Goal: Entertainment & Leisure: Consume media (video, audio)

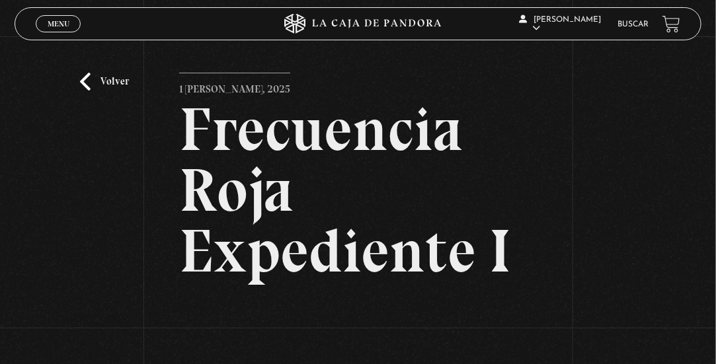
click at [87, 82] on link "Volver" at bounding box center [104, 82] width 49 height 18
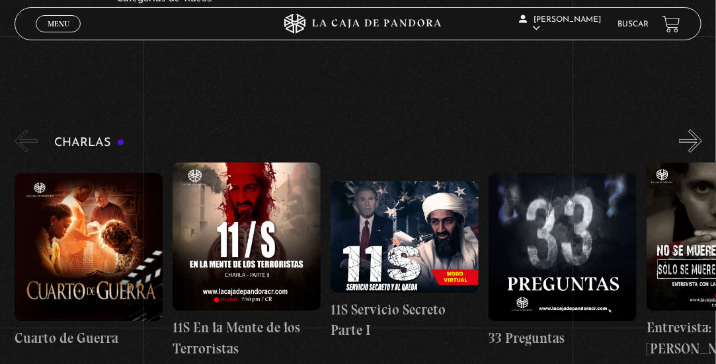
scroll to position [0, 395]
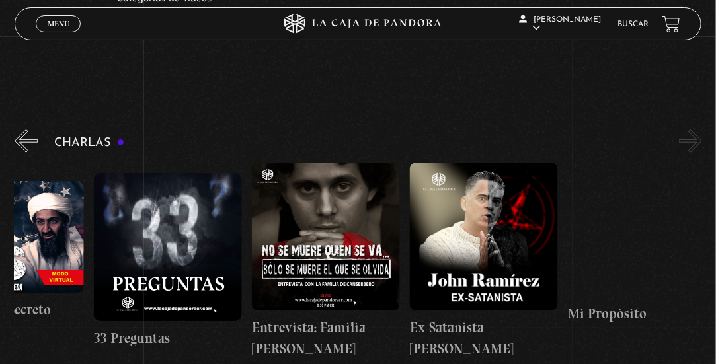
drag, startPoint x: 442, startPoint y: 223, endPoint x: 232, endPoint y: 221, distance: 209.6
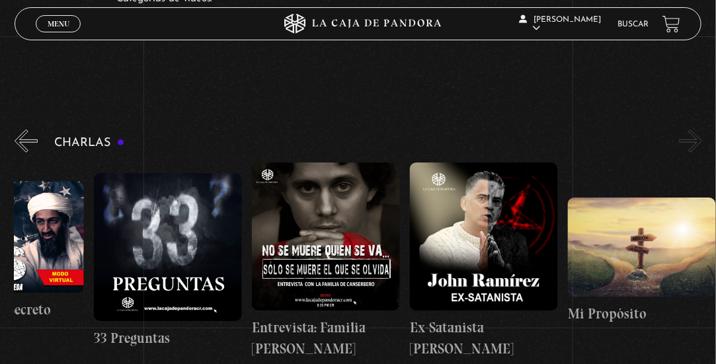
click at [232, 221] on div "Cuarto de Guerra 11S En la Mente de los Terroristas 11S Servicio Secreto Parte …" at bounding box center [173, 261] width 1107 height 196
drag, startPoint x: 418, startPoint y: 204, endPoint x: 323, endPoint y: 203, distance: 95.9
click at [323, 203] on div "Cuarto de Guerra 11S En la Mente de los Terroristas 11S Servicio Secreto Parte …" at bounding box center [173, 261] width 1107 height 196
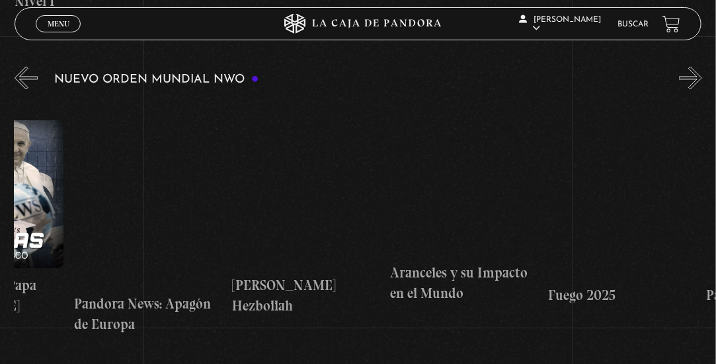
scroll to position [0, 932]
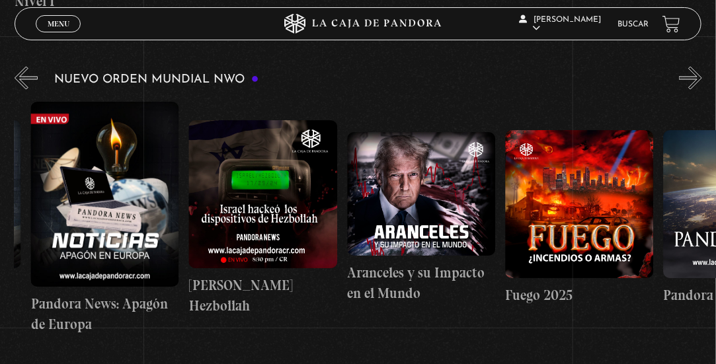
drag, startPoint x: 533, startPoint y: 214, endPoint x: 347, endPoint y: 202, distance: 186.8
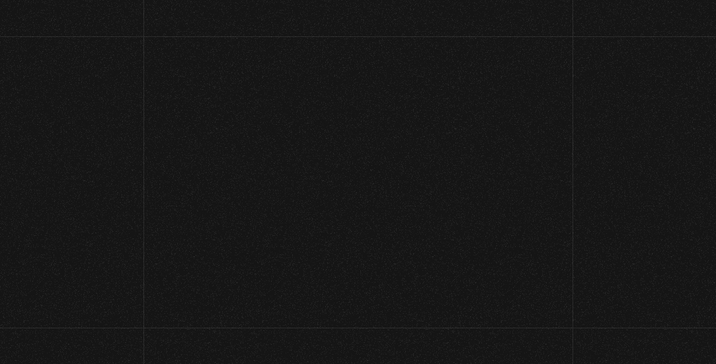
scroll to position [66, 0]
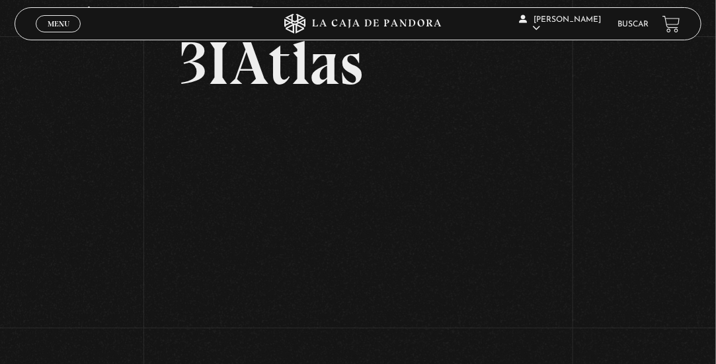
click at [48, 23] on span "Menu" at bounding box center [59, 24] width 22 height 8
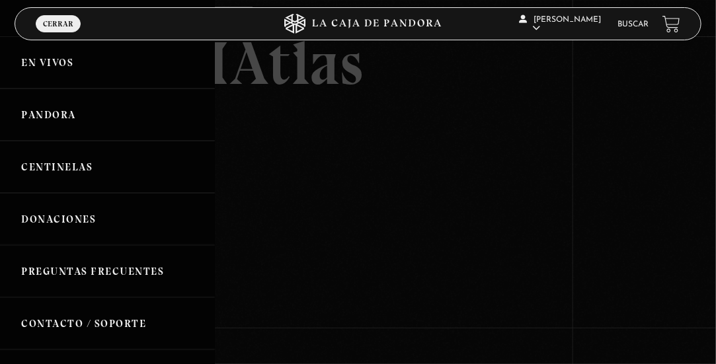
click at [90, 114] on link "Pandora" at bounding box center [107, 115] width 215 height 52
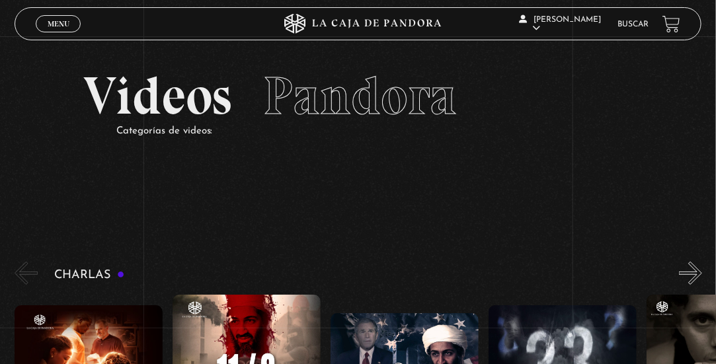
click at [58, 17] on link "Menu Cerrar" at bounding box center [58, 23] width 45 height 17
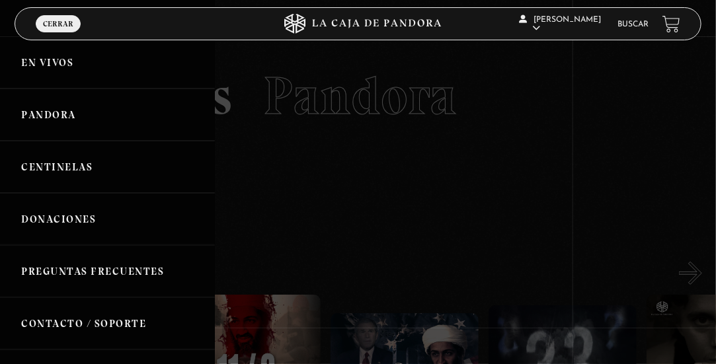
click at [76, 158] on link "Centinelas" at bounding box center [107, 167] width 215 height 52
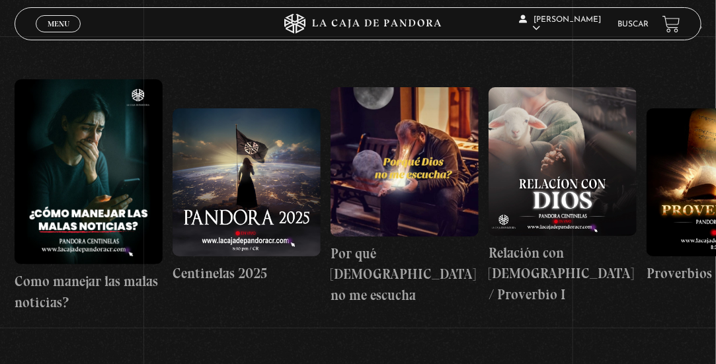
scroll to position [198, 0]
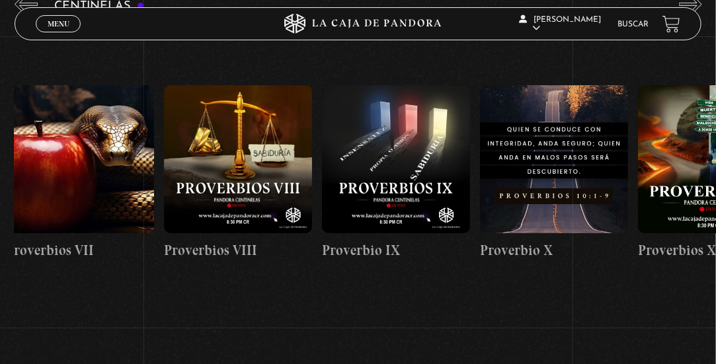
drag, startPoint x: 561, startPoint y: 186, endPoint x: 274, endPoint y: 175, distance: 286.4
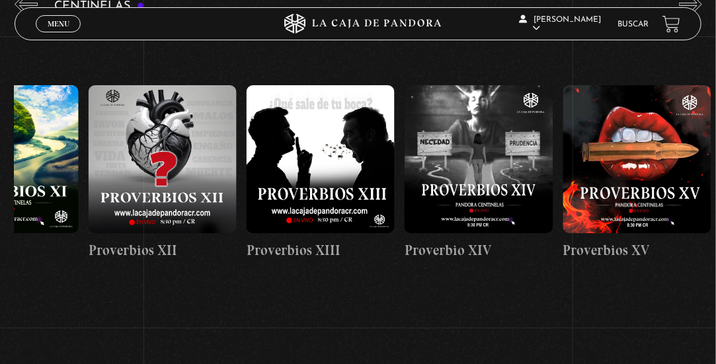
drag, startPoint x: 639, startPoint y: 196, endPoint x: 254, endPoint y: 190, distance: 385.4
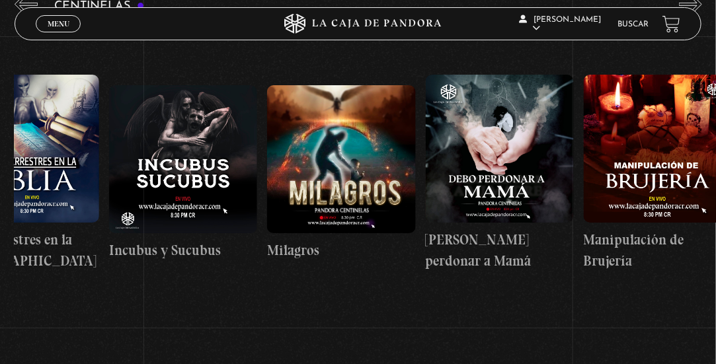
drag, startPoint x: 549, startPoint y: 193, endPoint x: 151, endPoint y: 190, distance: 397.9
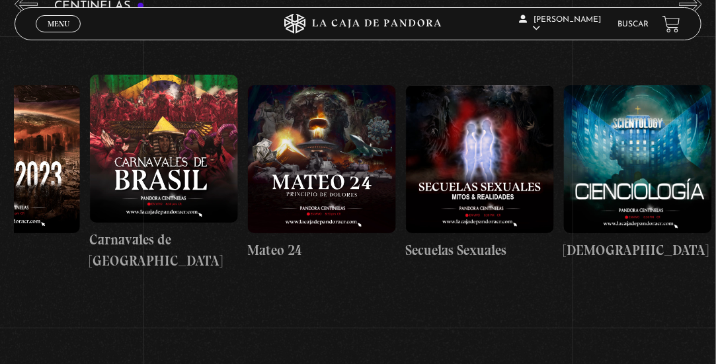
drag, startPoint x: 403, startPoint y: 196, endPoint x: 16, endPoint y: 167, distance: 388.4
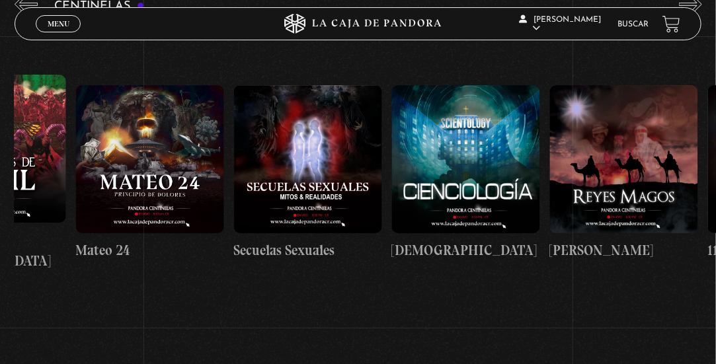
click at [22, 3] on button "«" at bounding box center [26, 4] width 23 height 23
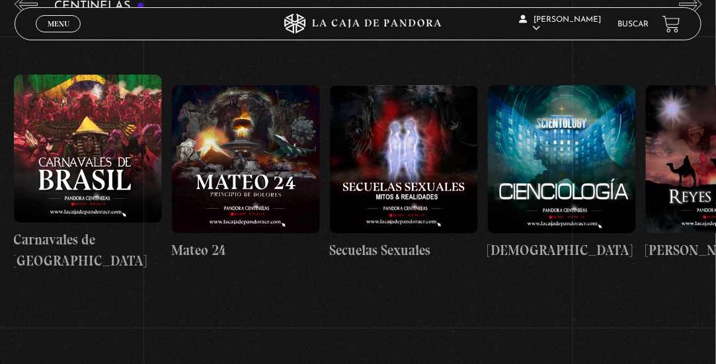
scroll to position [0, 7112]
click at [60, 24] on span "Menu" at bounding box center [59, 24] width 22 height 8
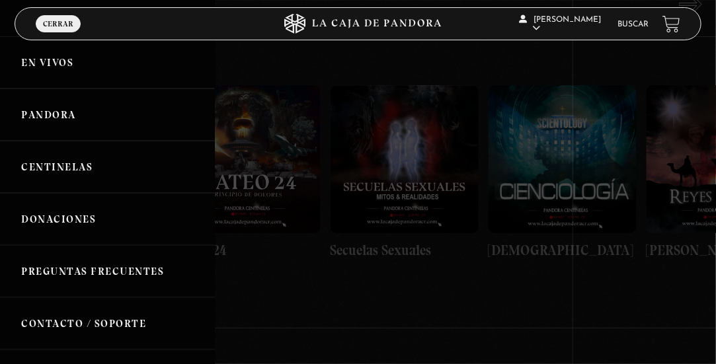
click at [56, 59] on link "En vivos" at bounding box center [107, 62] width 215 height 52
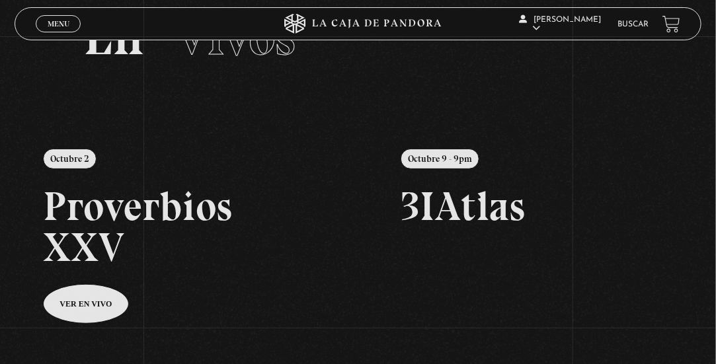
scroll to position [132, 0]
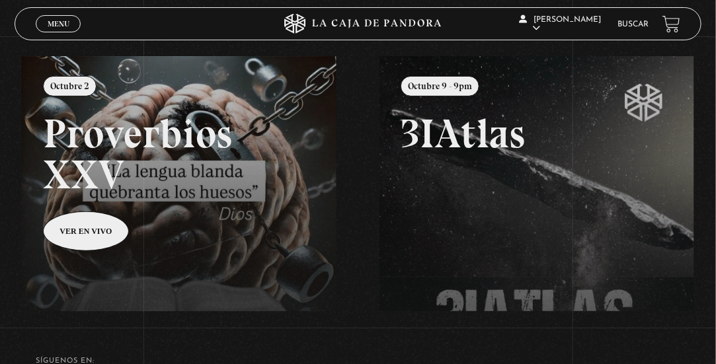
click at [91, 227] on link at bounding box center [379, 238] width 716 height 364
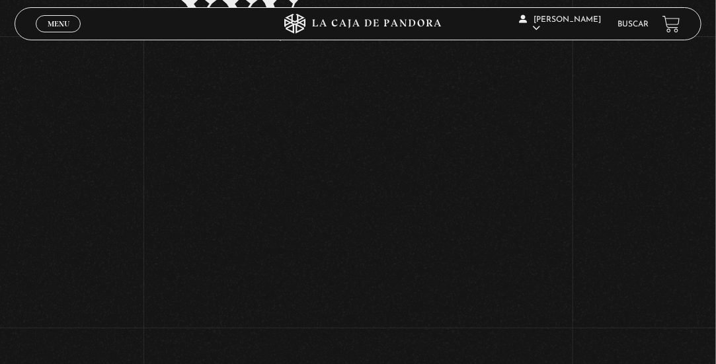
scroll to position [198, 0]
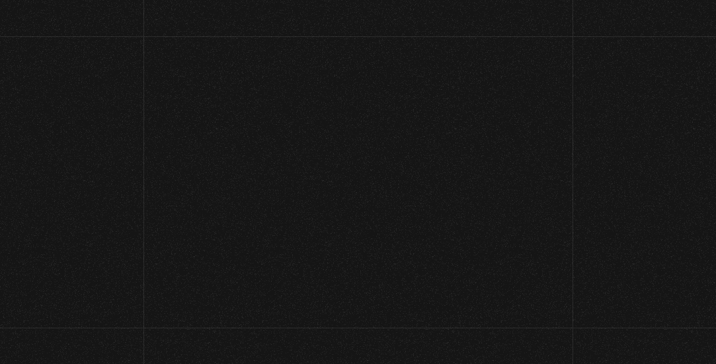
scroll to position [132, 0]
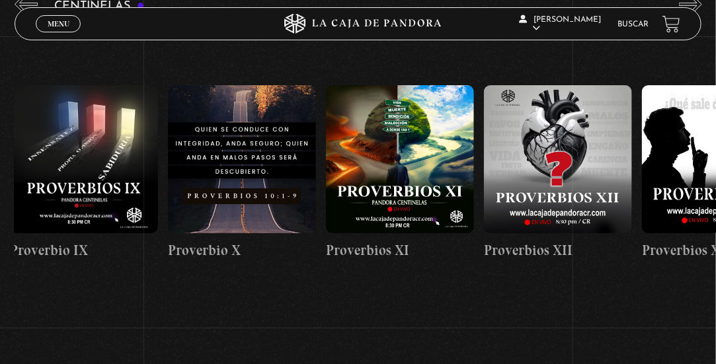
drag, startPoint x: 621, startPoint y: 141, endPoint x: 278, endPoint y: 196, distance: 348.2
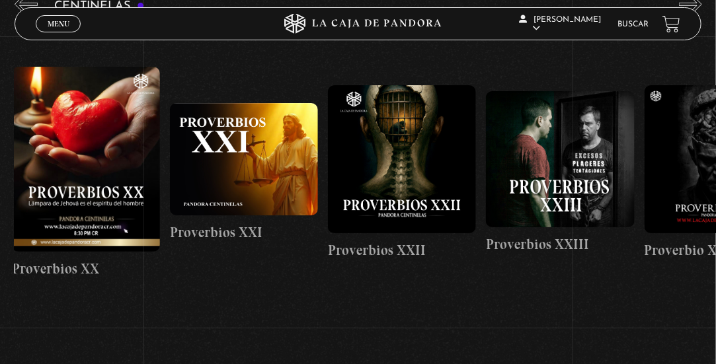
scroll to position [0, 3536]
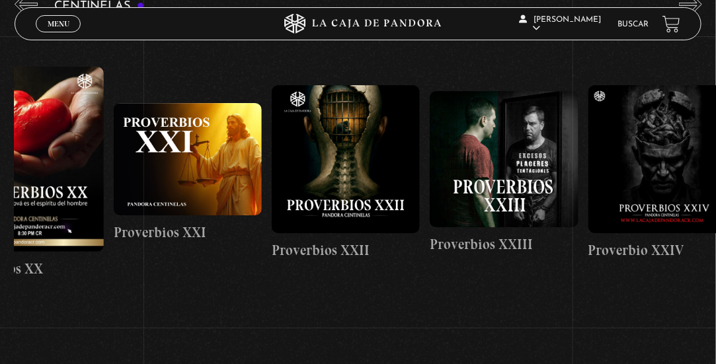
drag, startPoint x: 582, startPoint y: 184, endPoint x: 221, endPoint y: 184, distance: 360.9
click at [65, 26] on span "Menu" at bounding box center [59, 24] width 22 height 8
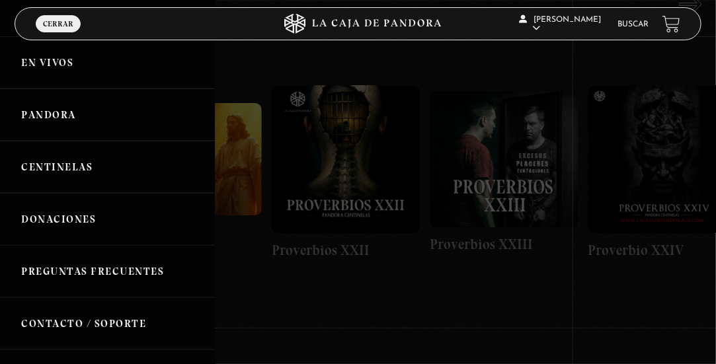
click at [75, 120] on link "Pandora" at bounding box center [107, 115] width 215 height 52
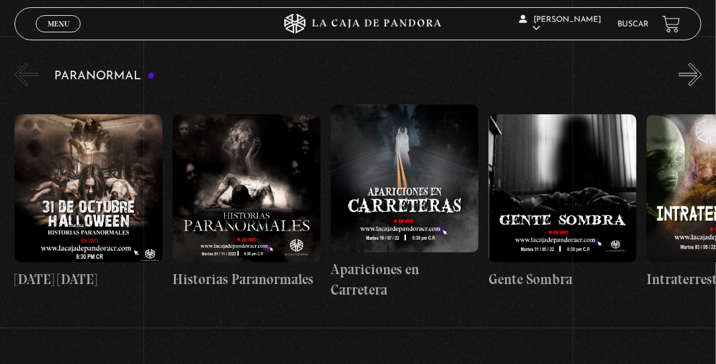
drag, startPoint x: 467, startPoint y: 176, endPoint x: 500, endPoint y: 182, distance: 34.1
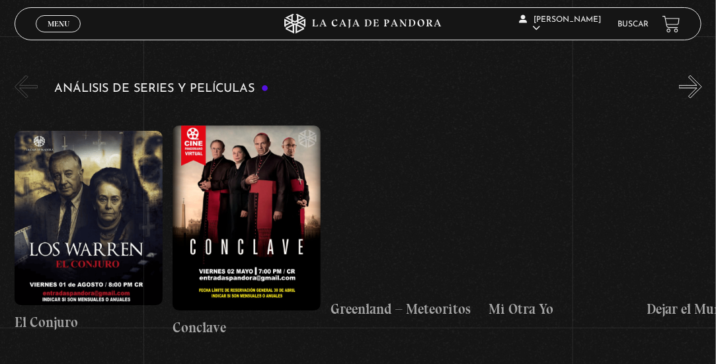
scroll to position [2181, 0]
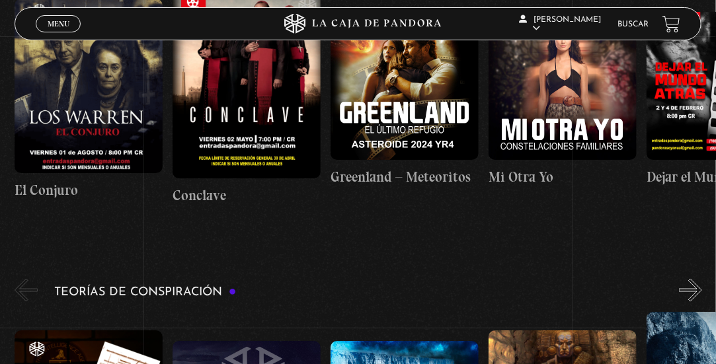
click at [647, 20] on link "Buscar" at bounding box center [633, 24] width 31 height 8
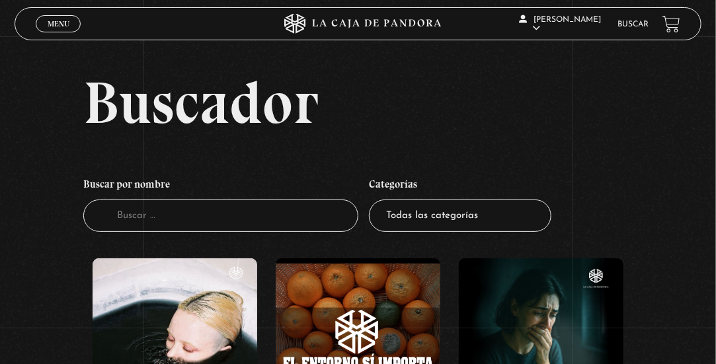
click at [195, 195] on h4 "Buscar por nombre" at bounding box center [220, 186] width 275 height 28
click at [179, 221] on input "Buscador" at bounding box center [220, 216] width 275 height 32
type input "frecuencia"
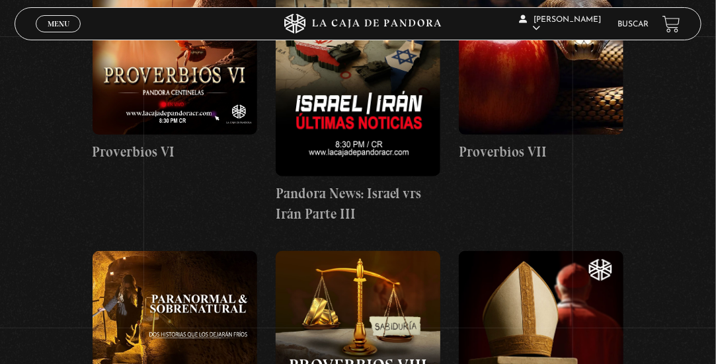
scroll to position [2181, 0]
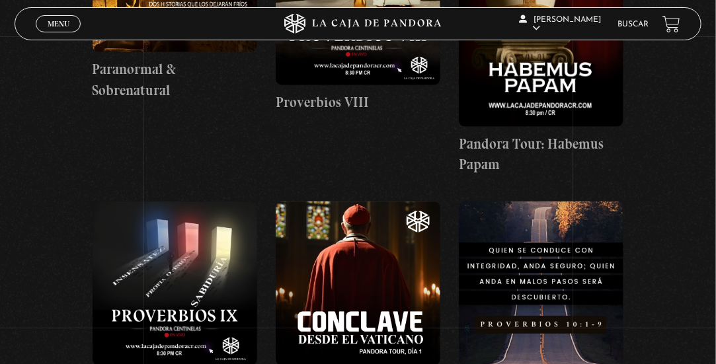
click at [52, 26] on span "Menu" at bounding box center [59, 24] width 22 height 8
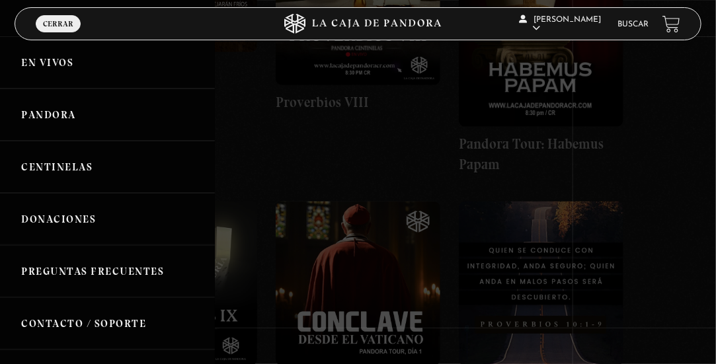
click at [58, 128] on link "Pandora" at bounding box center [107, 115] width 215 height 52
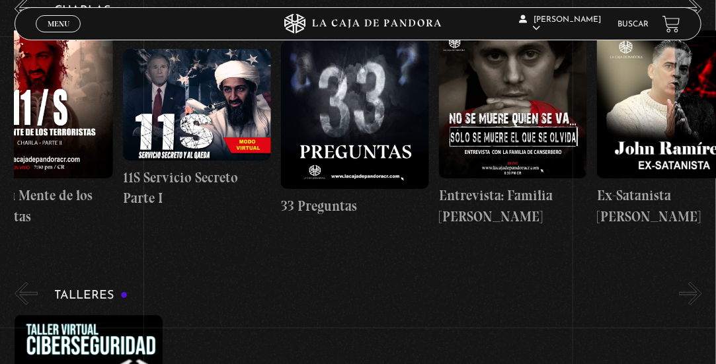
scroll to position [0, 395]
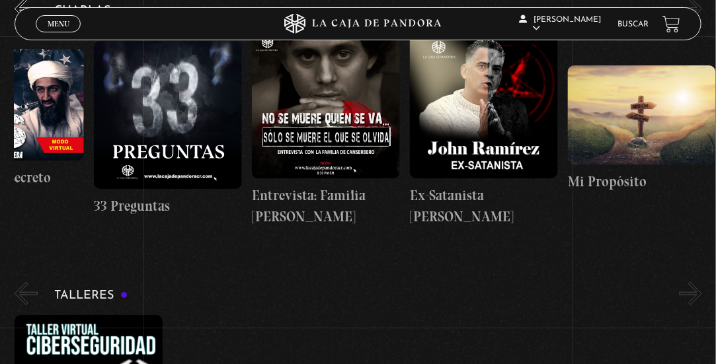
drag, startPoint x: 555, startPoint y: 117, endPoint x: 342, endPoint y: 128, distance: 213.1
click at [342, 128] on div "Cuarto de Guerra 11S En la Mente de los Terroristas 11S Servicio Secreto Parte …" at bounding box center [173, 128] width 1107 height 196
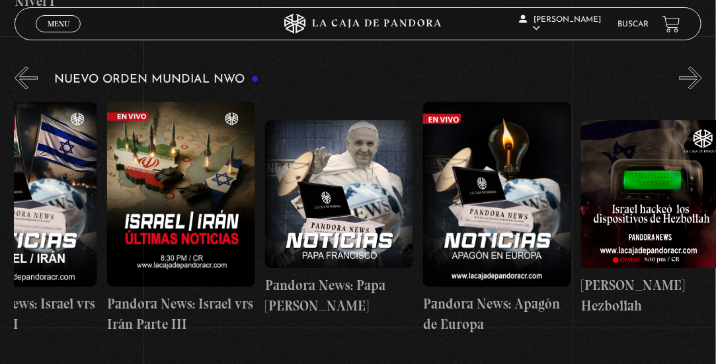
scroll to position [0, 629]
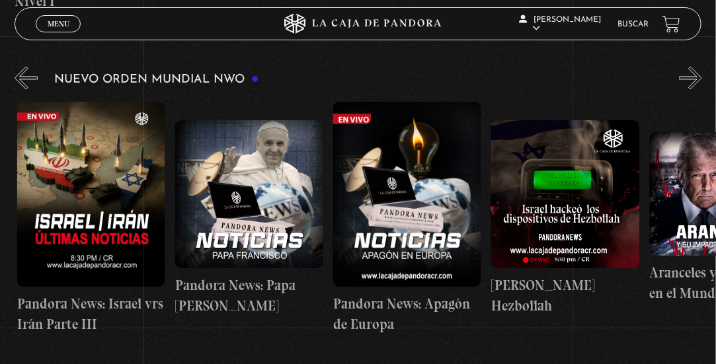
drag, startPoint x: 492, startPoint y: 210, endPoint x: 401, endPoint y: 214, distance: 91.3
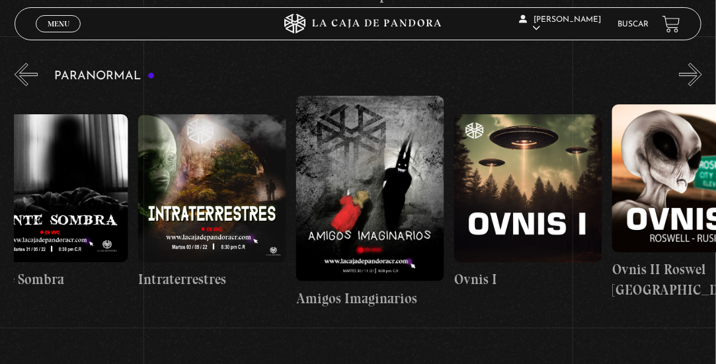
scroll to position [0, 0]
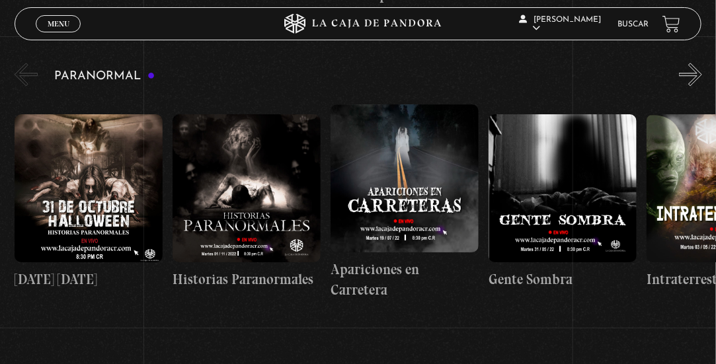
drag, startPoint x: 542, startPoint y: 178, endPoint x: 406, endPoint y: 210, distance: 139.8
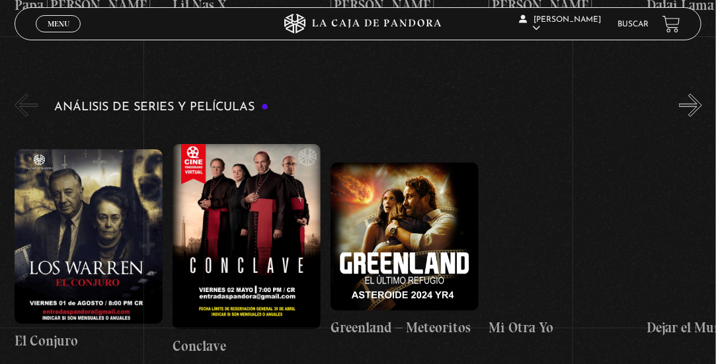
scroll to position [2049, 0]
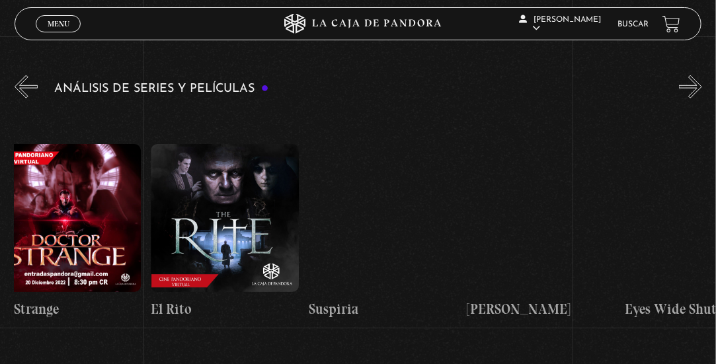
drag, startPoint x: 436, startPoint y: 186, endPoint x: 179, endPoint y: 196, distance: 257.3
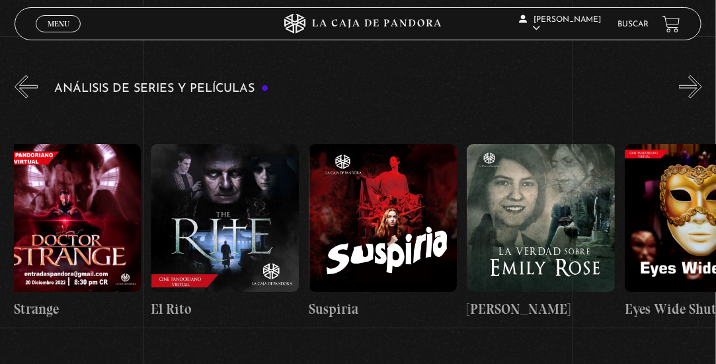
click at [179, 196] on div "El Conjuro Conclave Greenland – Meteoritos Mi Otra Yo Dejar el Mundo Atrás Mids…" at bounding box center [546, 231] width 3636 height 247
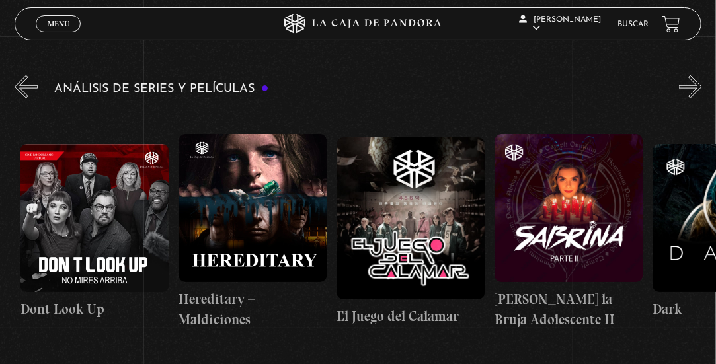
scroll to position [0, 2923]
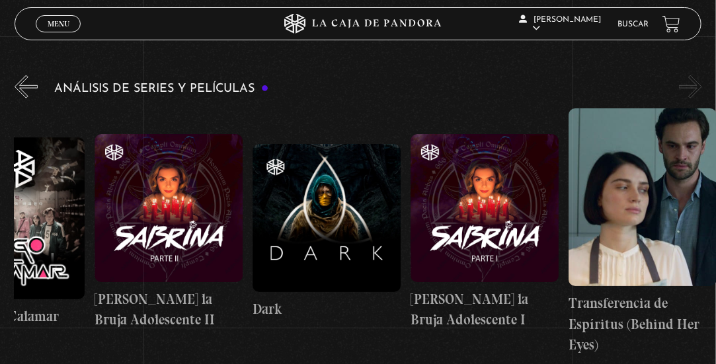
drag, startPoint x: 466, startPoint y: 192, endPoint x: 104, endPoint y: 192, distance: 361.6
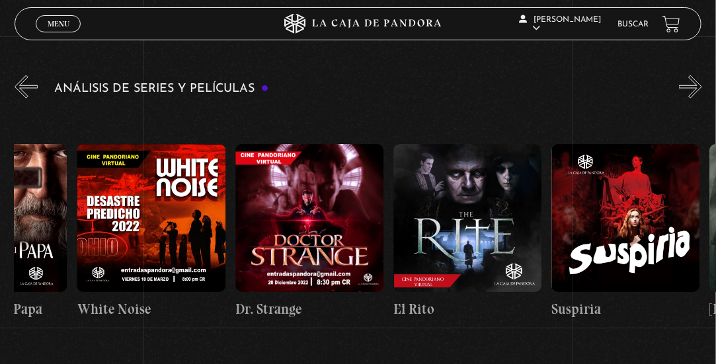
scroll to position [0, 843]
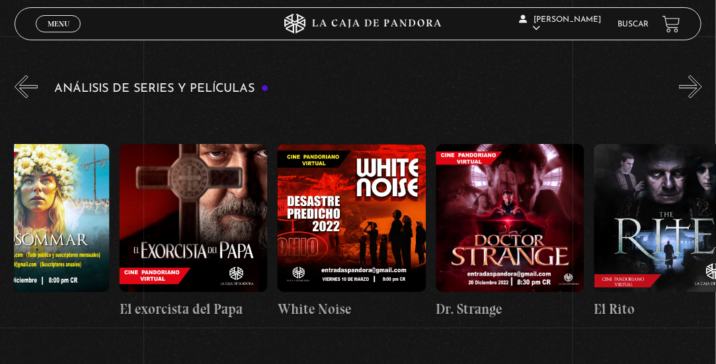
drag, startPoint x: 507, startPoint y: 187, endPoint x: 750, endPoint y: 228, distance: 246.7
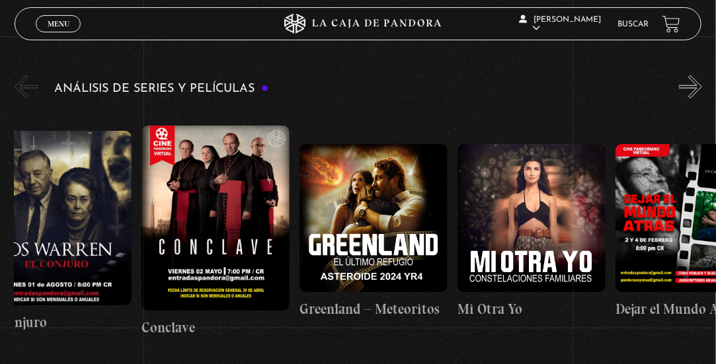
scroll to position [0, 0]
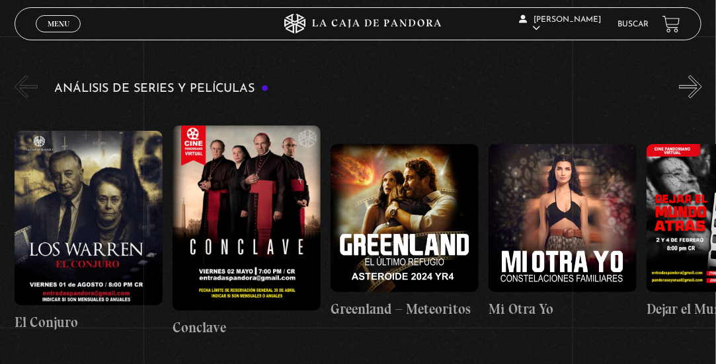
drag, startPoint x: 276, startPoint y: 213, endPoint x: 534, endPoint y: 215, distance: 257.8
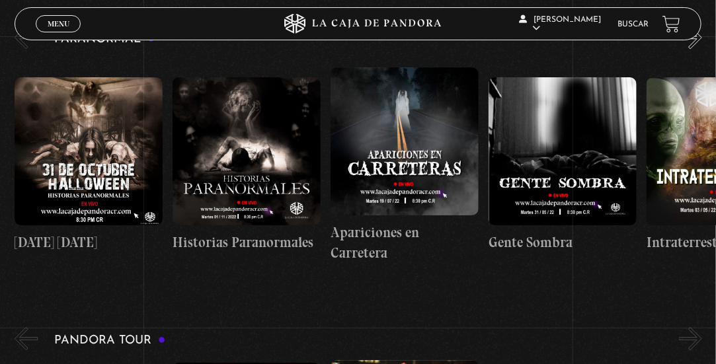
scroll to position [1124, 0]
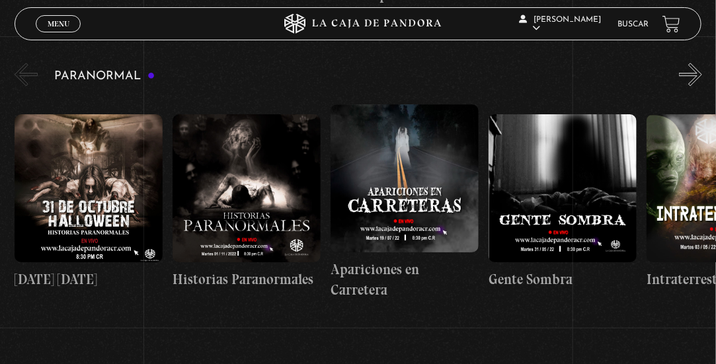
click at [83, 175] on figure at bounding box center [89, 188] width 148 height 148
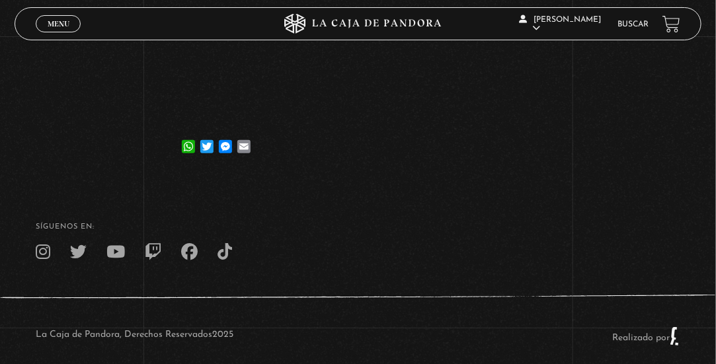
scroll to position [132, 0]
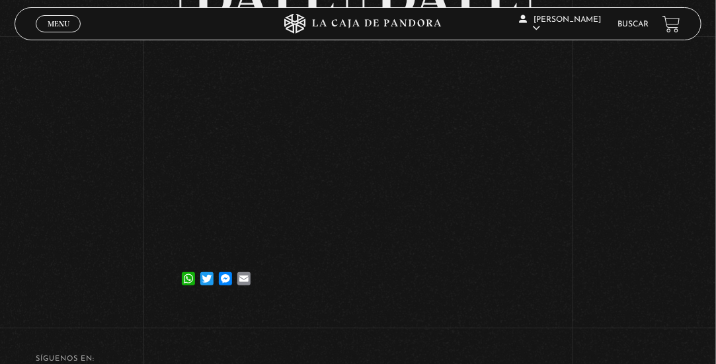
click at [107, 187] on div "Volver [DATE] [DATE] [DATE] WhatsApp Twitter Messenger Email" at bounding box center [358, 106] width 716 height 405
